Goal: Transaction & Acquisition: Purchase product/service

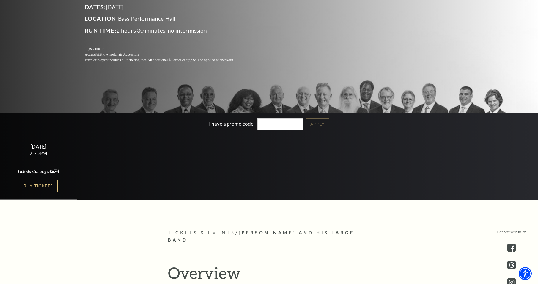
scroll to position [119, 0]
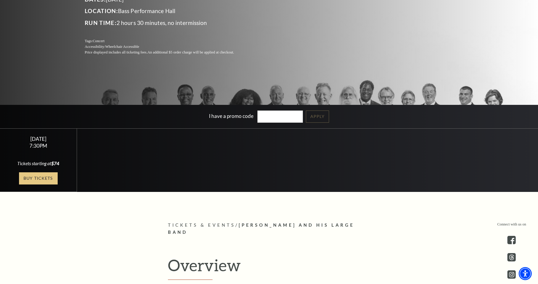
click at [37, 175] on link "Buy Tickets" at bounding box center [38, 178] width 39 height 12
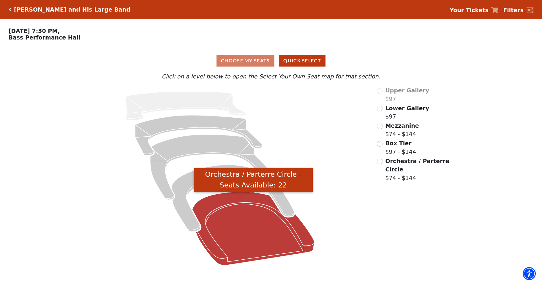
click at [234, 200] on icon "Orchestra / Parterre Circle - Seats Available: 22" at bounding box center [254, 229] width 122 height 74
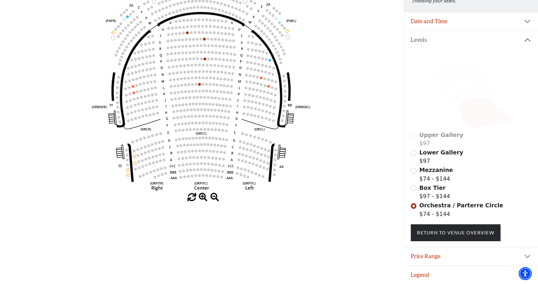
scroll to position [99, 0]
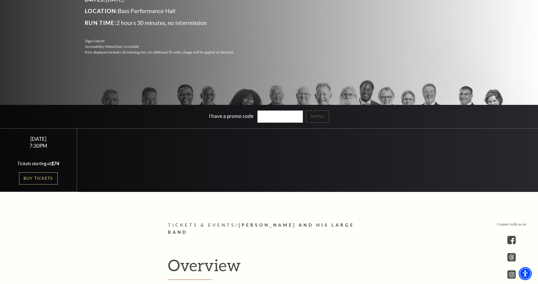
scroll to position [149, 0]
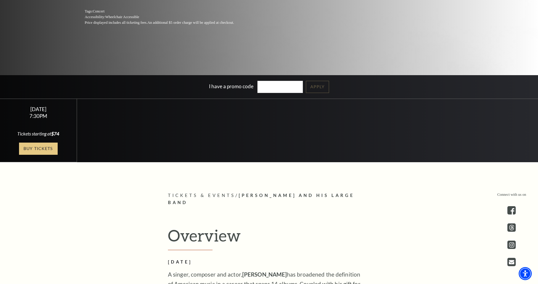
click at [38, 144] on link "Buy Tickets" at bounding box center [38, 149] width 39 height 12
click at [30, 146] on link "Buy Tickets" at bounding box center [38, 149] width 39 height 12
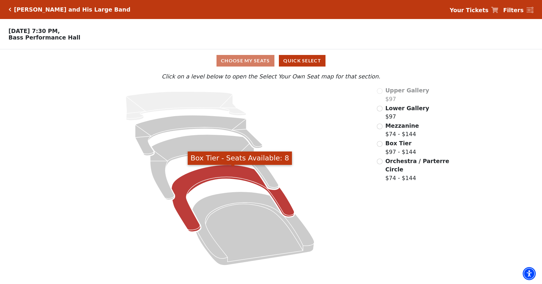
click at [213, 179] on icon "Box Tier - Seats Available: 8" at bounding box center [233, 198] width 123 height 67
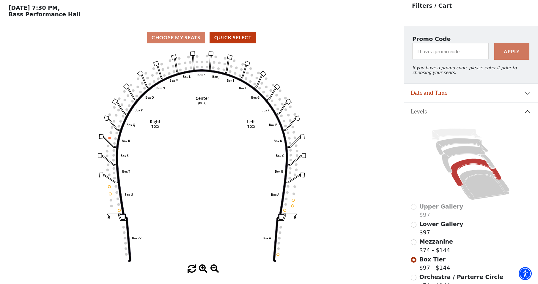
scroll to position [28, 0]
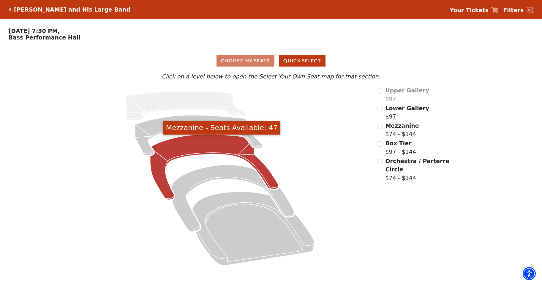
click at [209, 146] on icon "Mezzanine - Seats Available: 47" at bounding box center [214, 167] width 129 height 65
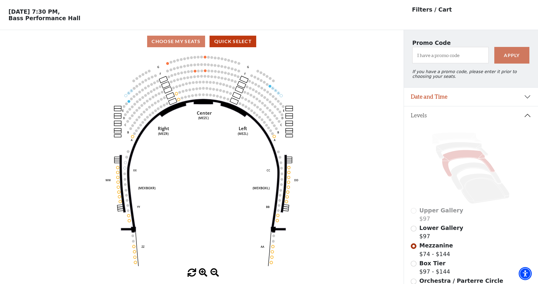
scroll to position [28, 0]
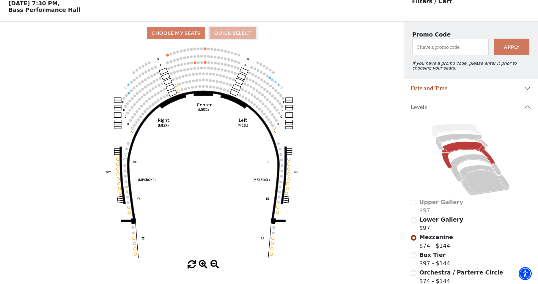
click at [231, 33] on button "Quick Select" at bounding box center [233, 33] width 47 height 12
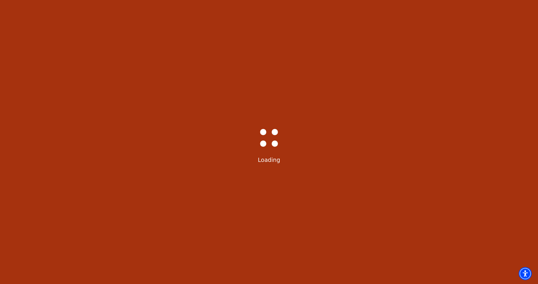
scroll to position [0, 0]
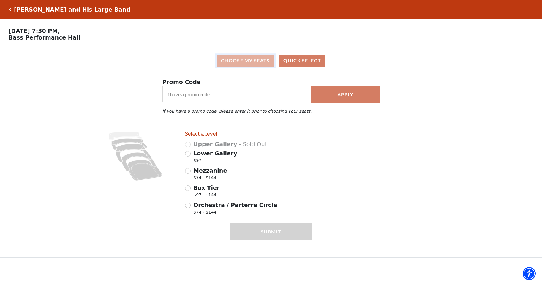
click at [242, 60] on button "Choose My Seats" at bounding box center [246, 61] width 58 height 12
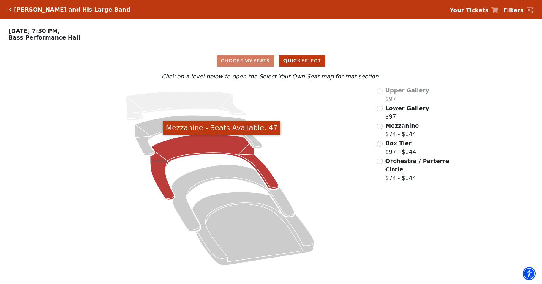
click at [198, 147] on icon "Mezzanine - Seats Available: 47" at bounding box center [214, 167] width 129 height 65
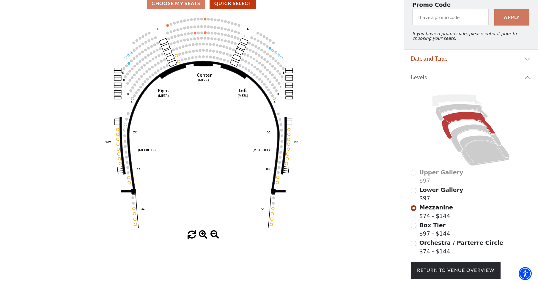
scroll to position [87, 0]
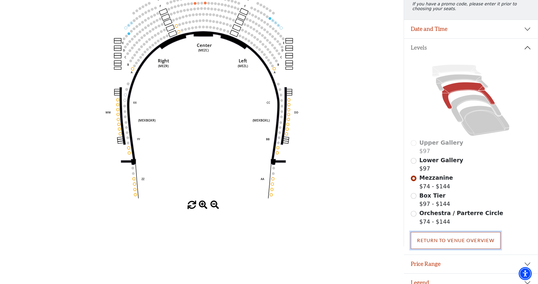
click at [443, 246] on link "Return To Venue Overview" at bounding box center [456, 240] width 90 height 17
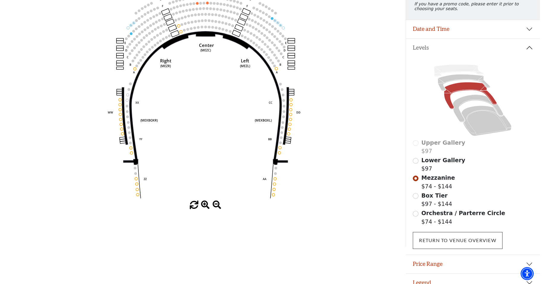
scroll to position [0, 0]
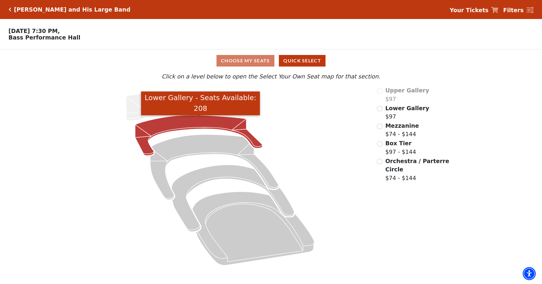
click at [217, 125] on icon "Lower Gallery - Seats Available: 208" at bounding box center [199, 135] width 128 height 40
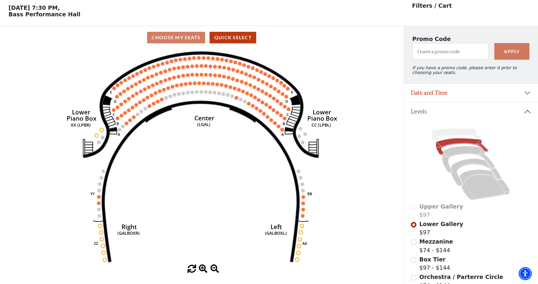
scroll to position [28, 0]
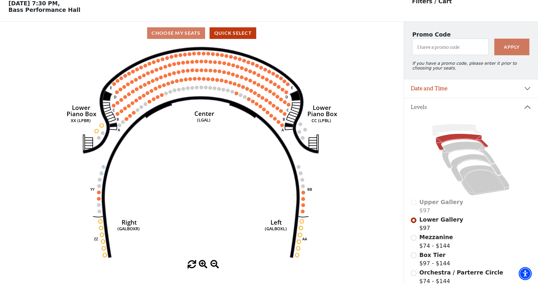
click at [431, 240] on span "Mezzanine" at bounding box center [436, 237] width 34 height 7
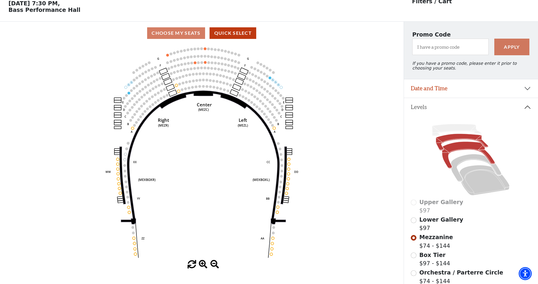
click at [472, 140] on icon at bounding box center [462, 142] width 52 height 17
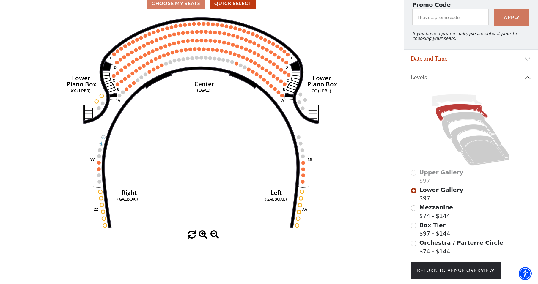
scroll to position [87, 0]
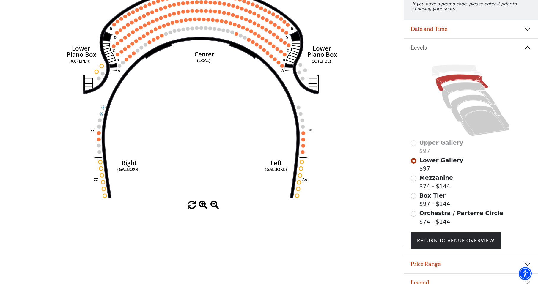
click at [431, 216] on span "Orchestra / Parterre Circle" at bounding box center [461, 213] width 84 height 7
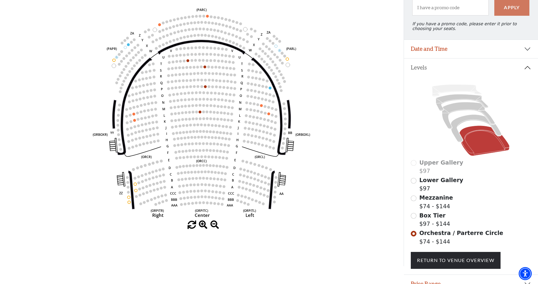
scroll to position [57, 0]
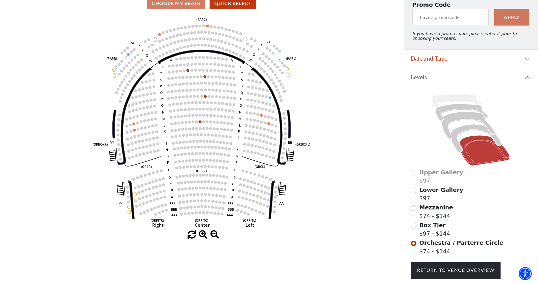
click at [429, 211] on span "Mezzanine" at bounding box center [436, 207] width 34 height 7
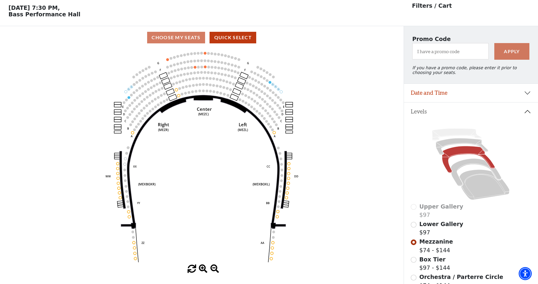
scroll to position [28, 0]
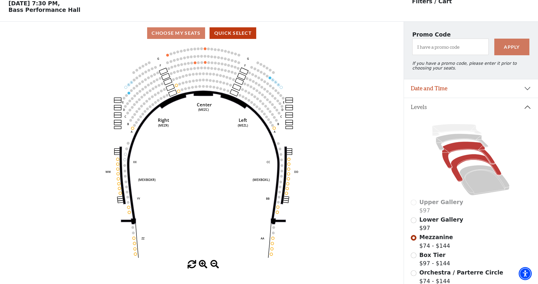
click at [465, 160] on icon at bounding box center [476, 168] width 51 height 28
